Goal: Answer question/provide support

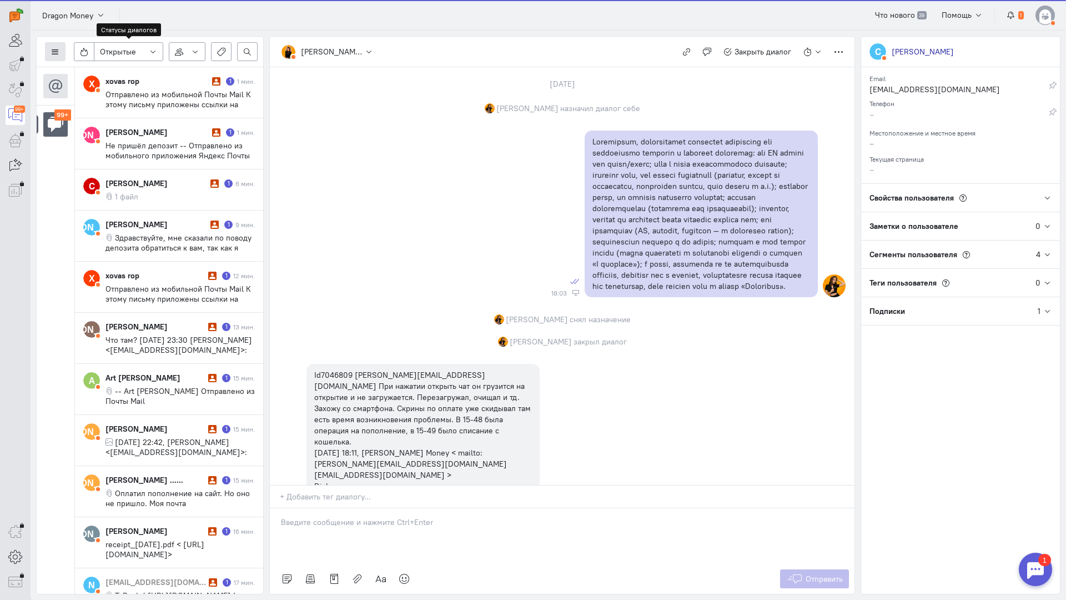
scroll to position [2589, 0]
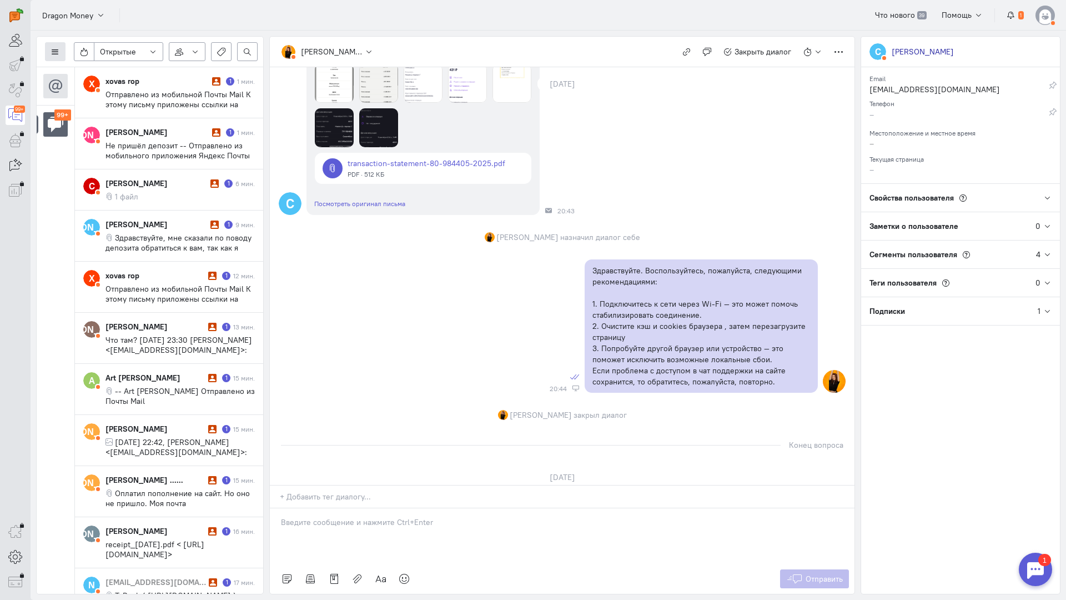
click at [46, 57] on button at bounding box center [55, 51] width 21 height 19
click at [110, 71] on span "Список пользователей" at bounding box center [108, 74] width 83 height 10
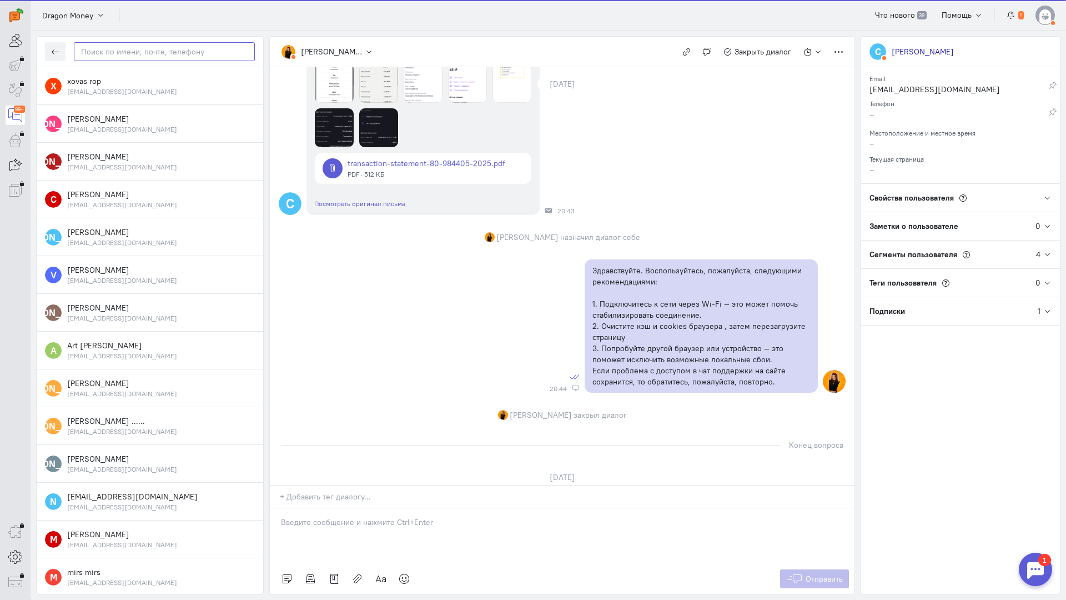
click at [153, 55] on input "text" at bounding box center [164, 51] width 181 height 19
paste input "pozeet1ve38@gma"
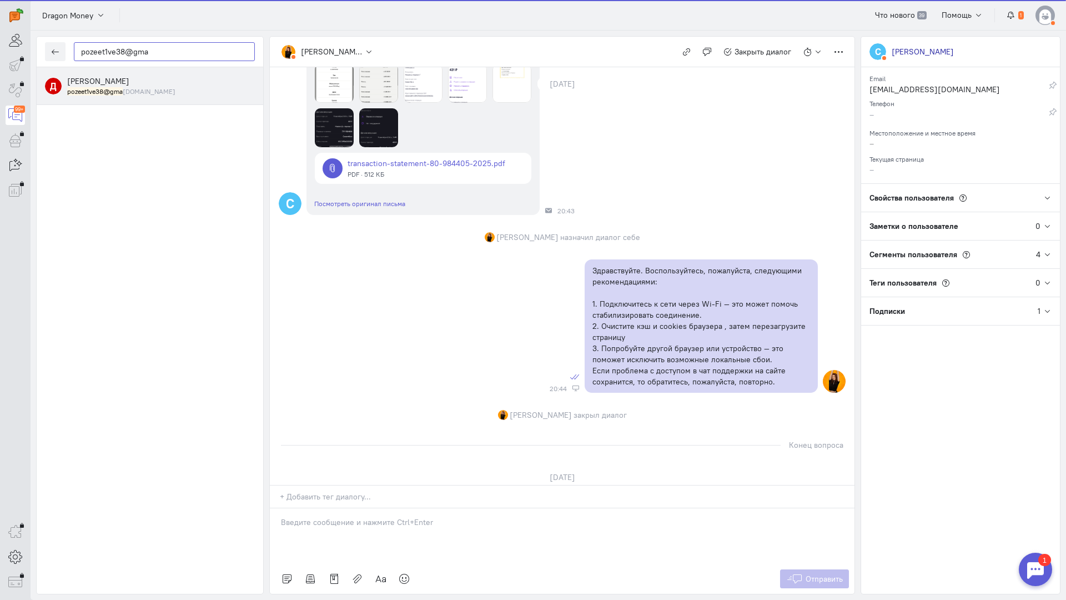
type input "pozeet1ve38@gma"
click at [147, 85] on div "[PERSON_NAME] pozeet1ve38@gma [DOMAIN_NAME]" at bounding box center [161, 86] width 188 height 21
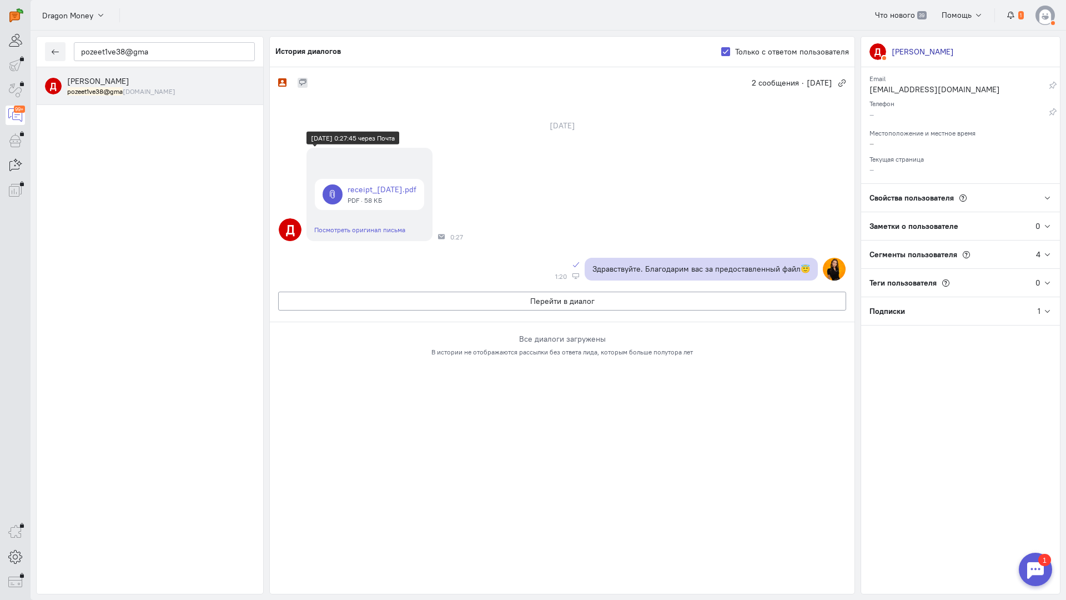
click at [398, 199] on link at bounding box center [369, 194] width 109 height 31
